Goal: Task Accomplishment & Management: Use online tool/utility

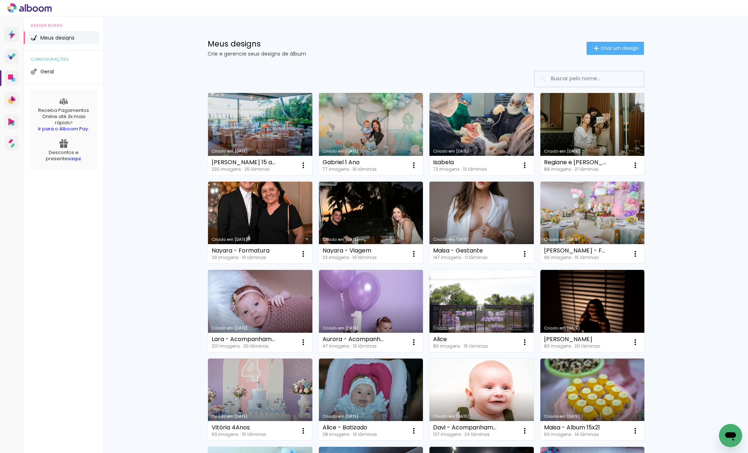
click at [258, 109] on link "Criado em [DATE]" at bounding box center [260, 134] width 104 height 82
